Goal: Task Accomplishment & Management: Use online tool/utility

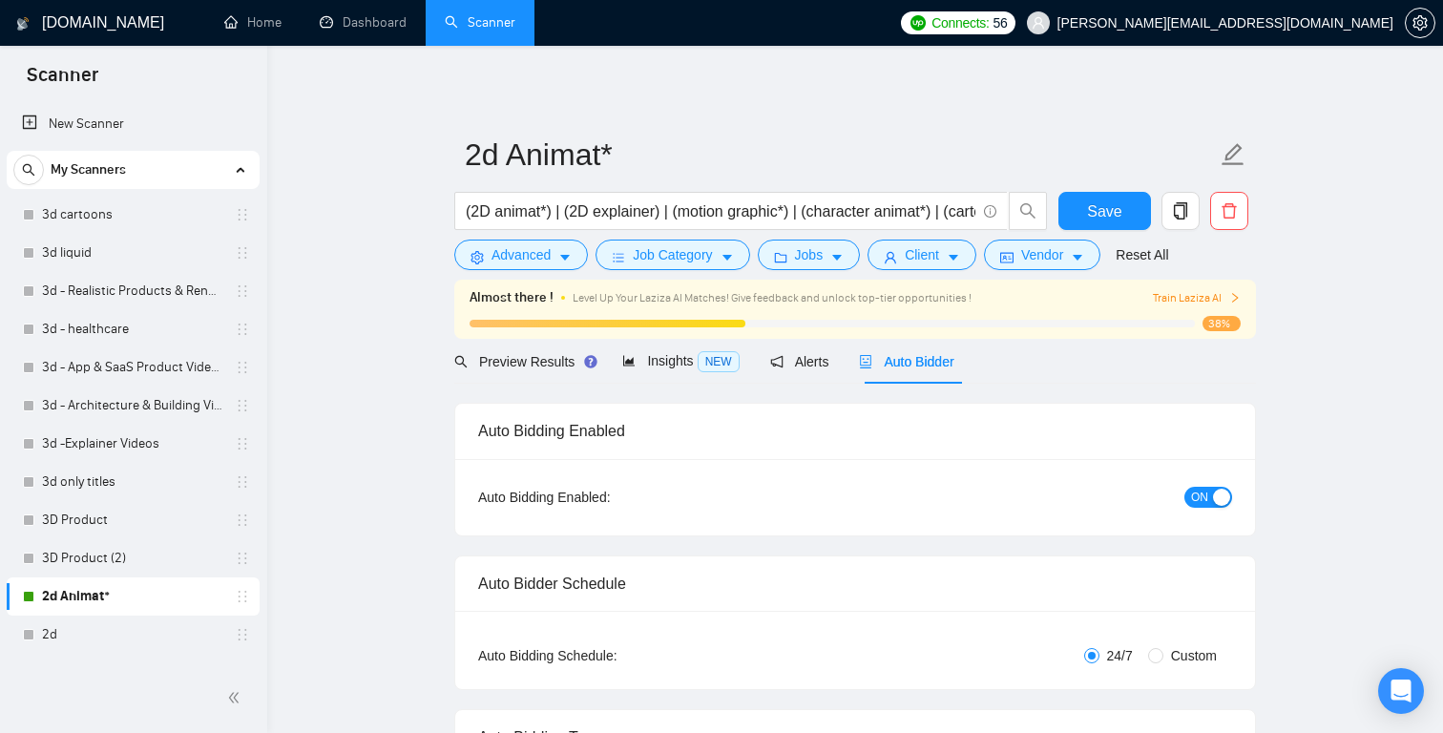
click at [923, 362] on span "Auto Bidder" at bounding box center [906, 361] width 94 height 15
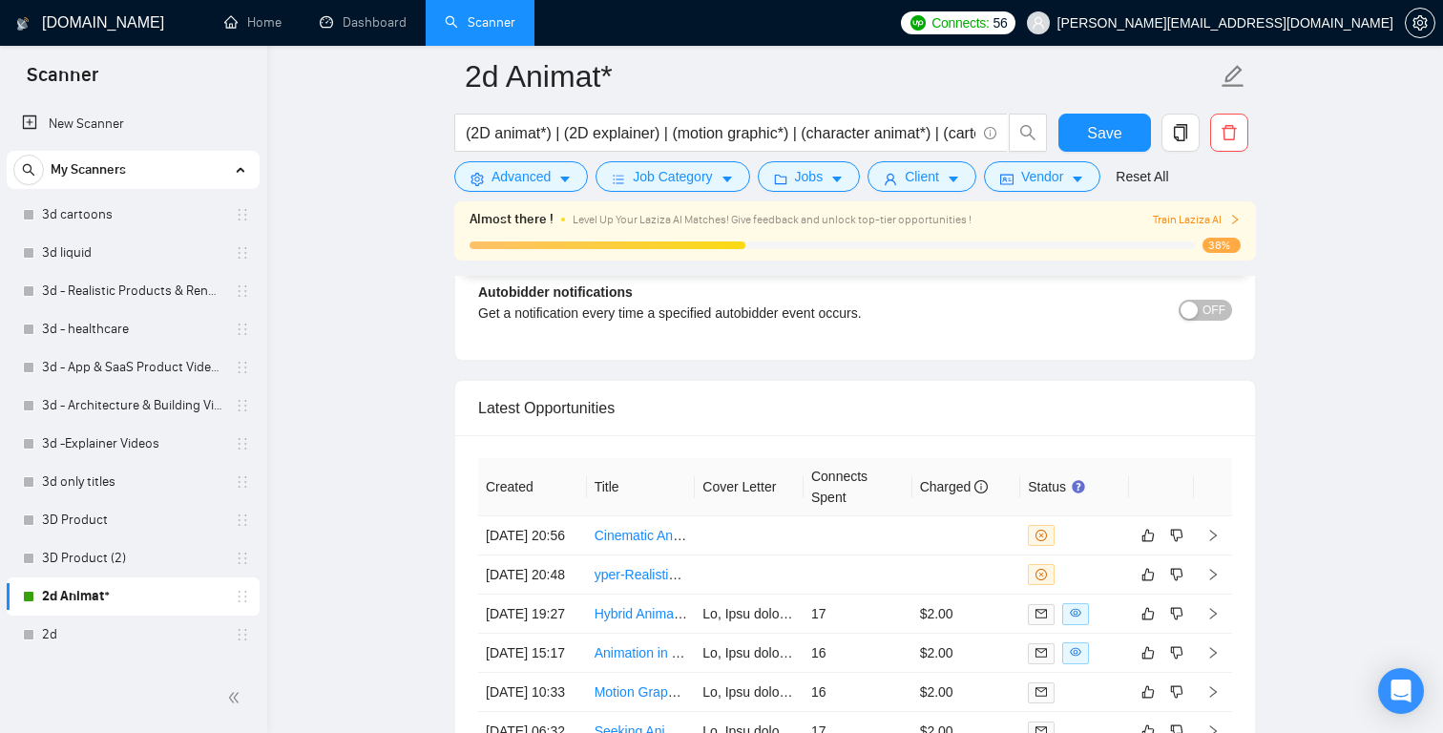
scroll to position [4768, 0]
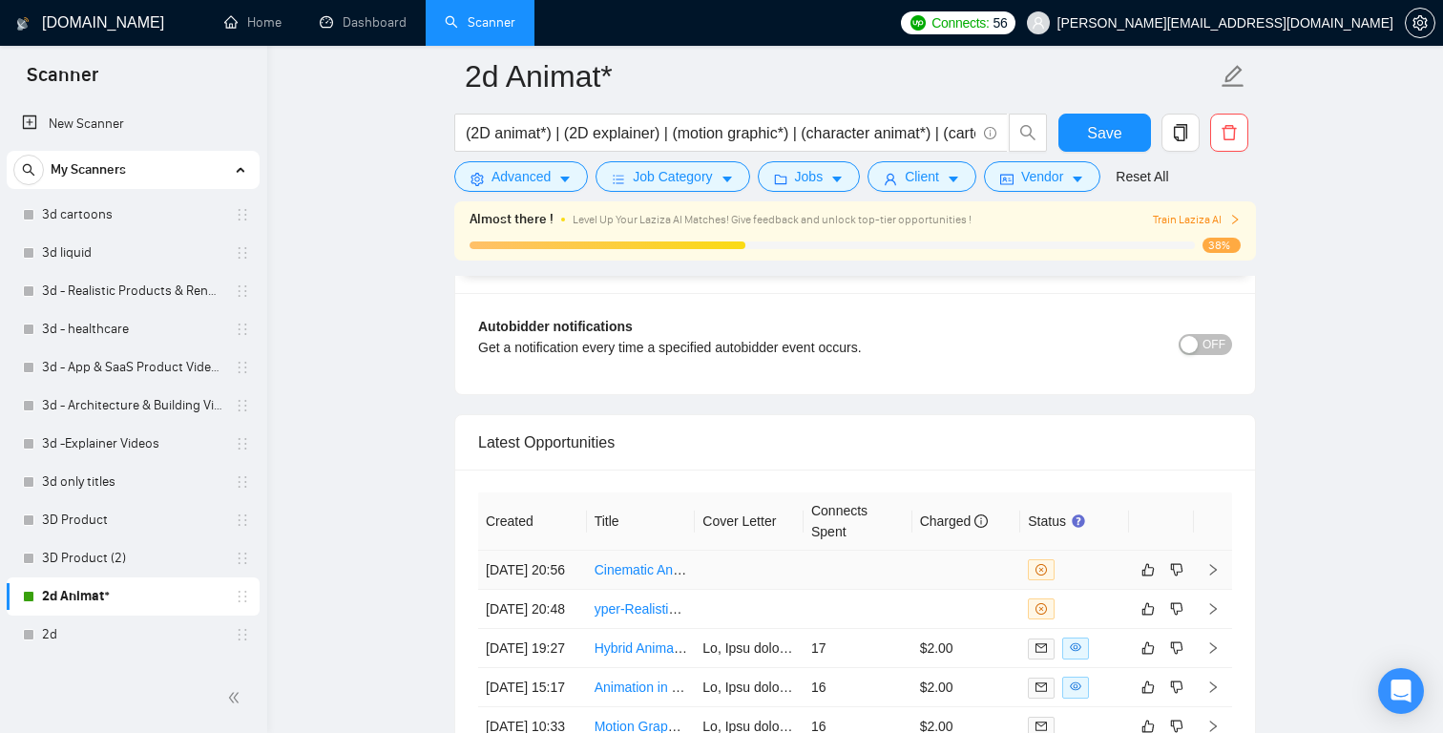
scroll to position [4737, 0]
click at [634, 574] on link "Cinematic Animator Wanted for One-Minute Trailer (High-End Project)" at bounding box center [800, 567] width 412 height 15
